Goal: Task Accomplishment & Management: Manage account settings

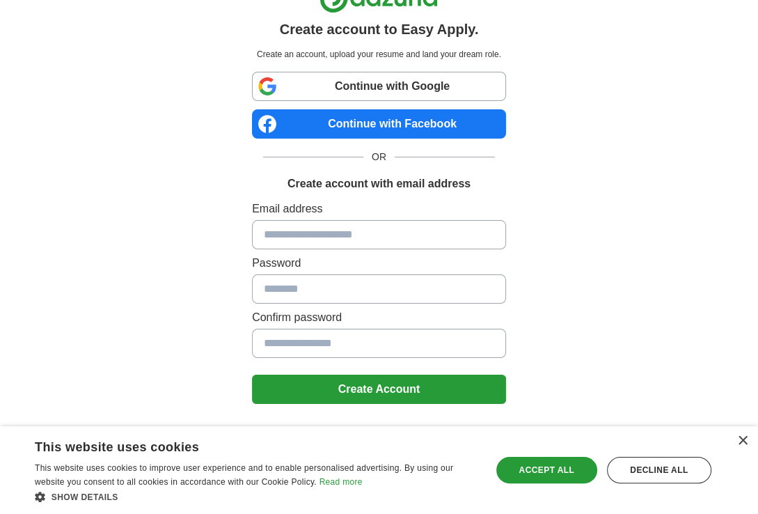
scroll to position [42, 0]
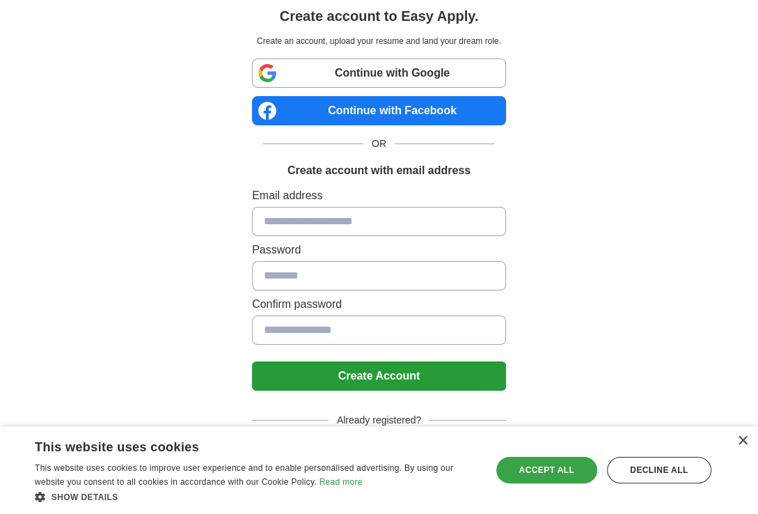
click at [572, 475] on div "Accept all" at bounding box center [546, 470] width 101 height 26
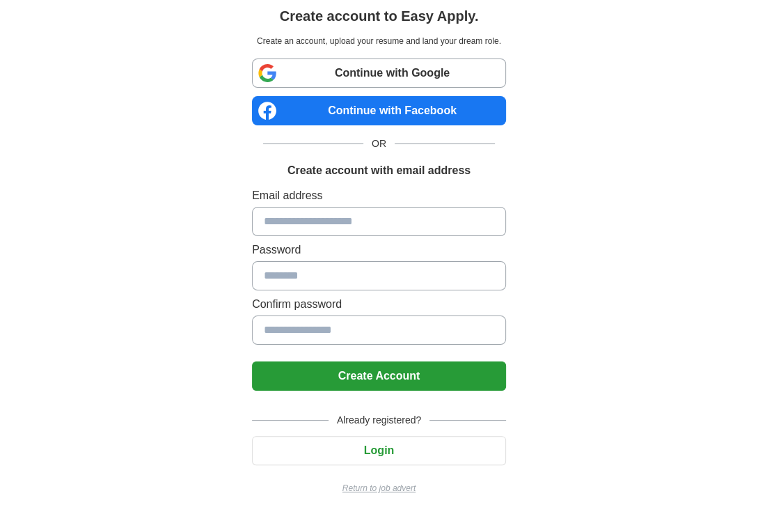
click at [375, 452] on button "Login" at bounding box center [379, 450] width 254 height 29
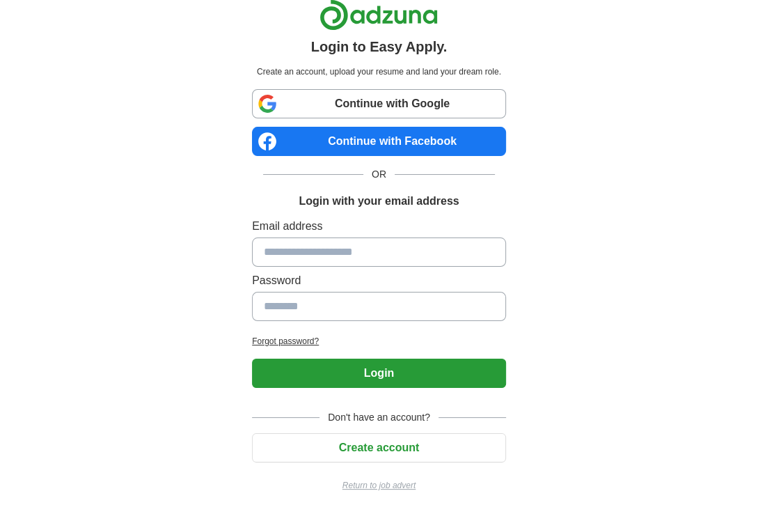
scroll to position [10, 0]
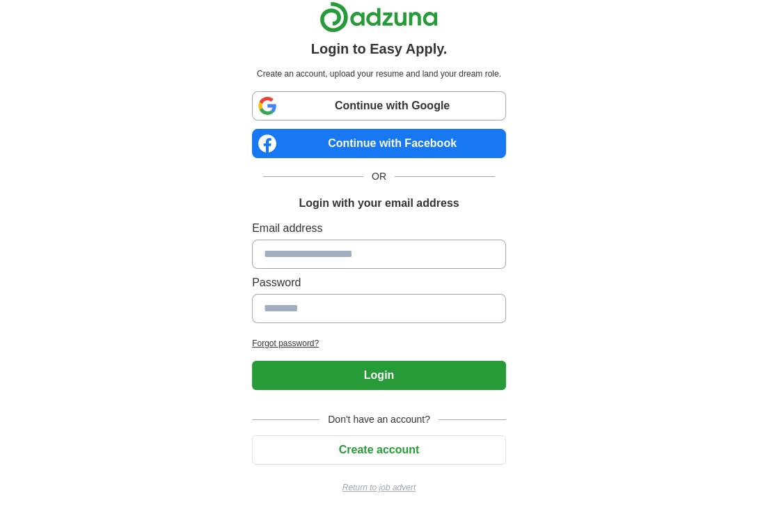
click at [416, 457] on button "Create account" at bounding box center [379, 449] width 254 height 29
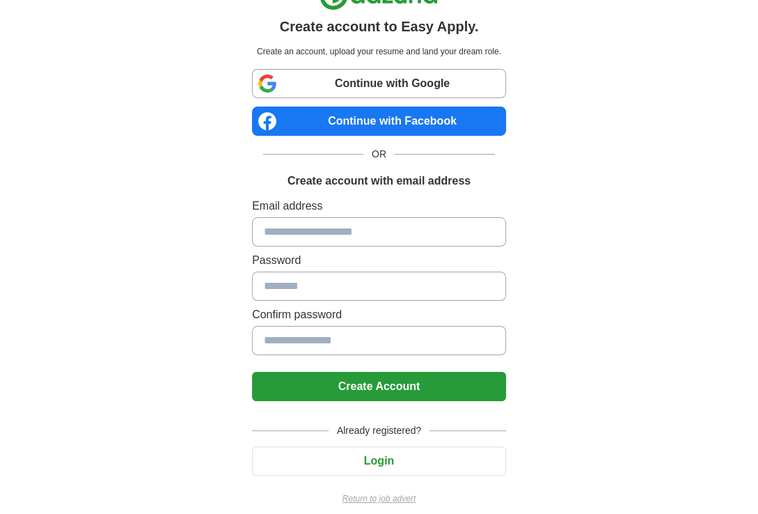
scroll to position [42, 0]
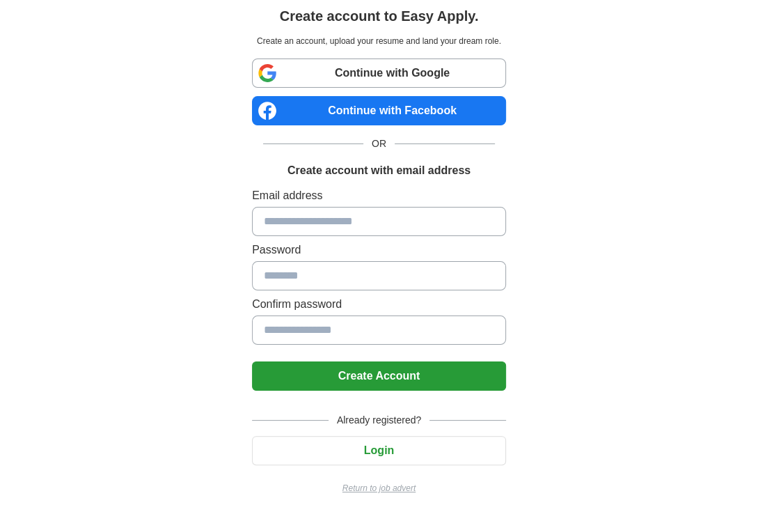
click at [371, 451] on button "Login" at bounding box center [379, 450] width 254 height 29
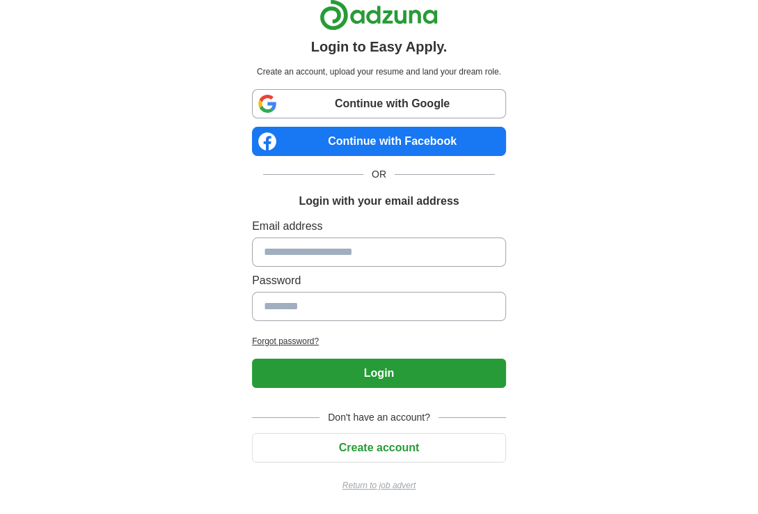
scroll to position [10, 0]
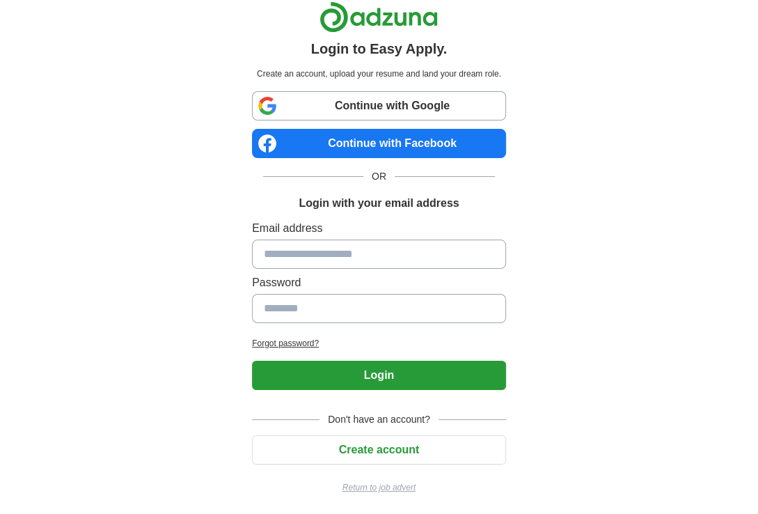
click at [421, 106] on link "Continue with Google" at bounding box center [379, 105] width 254 height 29
